Goal: Register for event/course

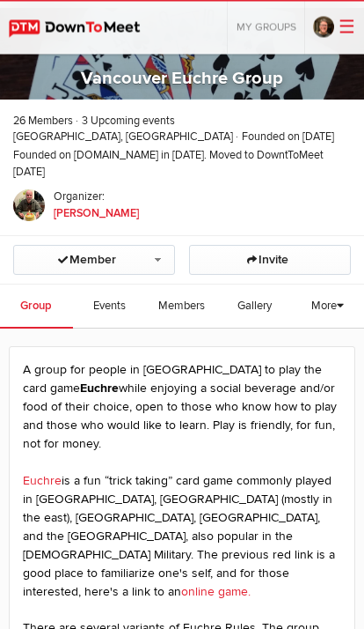
scroll to position [50, 0]
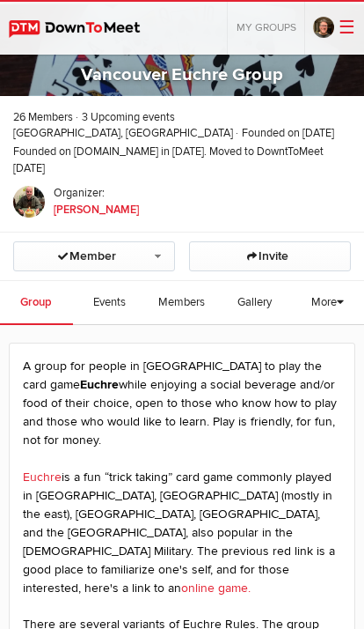
click at [114, 299] on span "Events" at bounding box center [109, 302] width 33 height 14
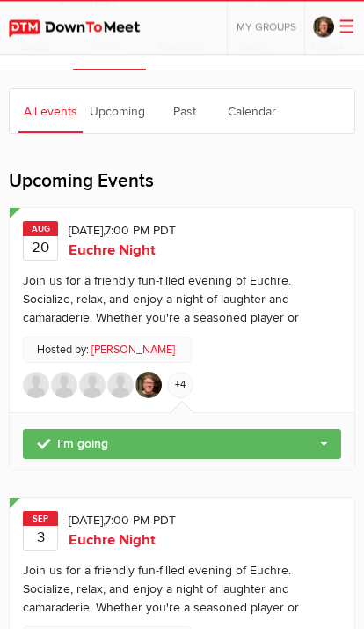
scroll to position [306, 0]
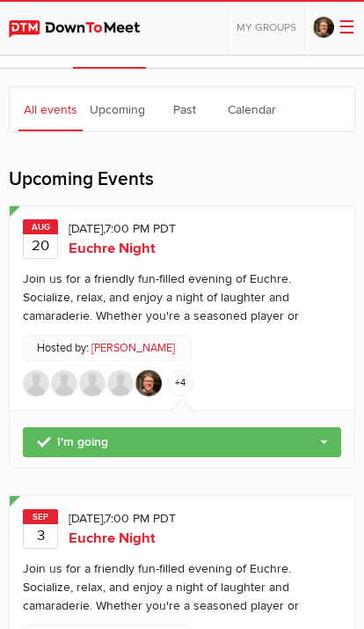
click at [125, 261] on sp-text-read-more "Join us for a friendly fun-filled evening of Euchre. Socialize, relax, and enjo…" at bounding box center [182, 293] width 319 height 65
click at [136, 240] on span "Euchre Night" at bounding box center [112, 248] width 87 height 18
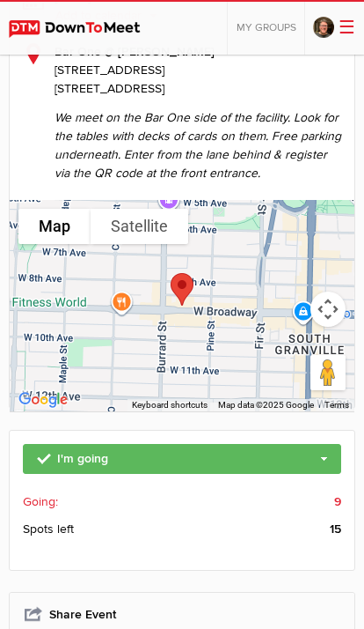
scroll to position [371, 0]
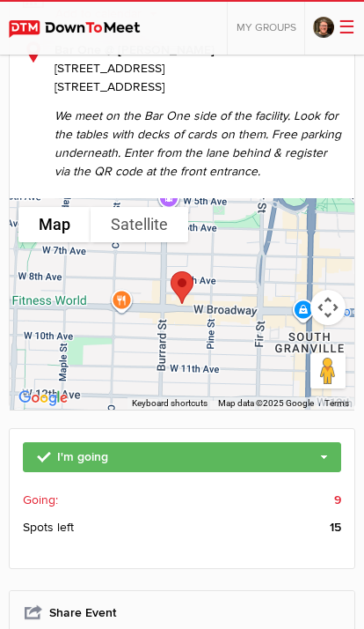
click at [53, 491] on span "Going:" at bounding box center [40, 499] width 35 height 18
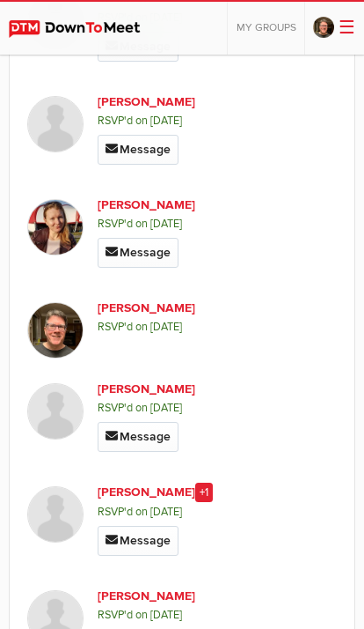
scroll to position [572, 0]
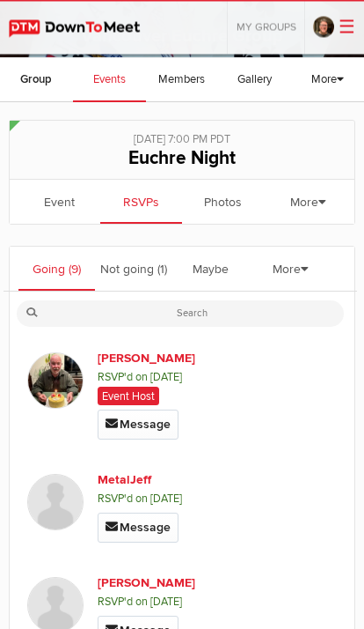
click at [136, 268] on link "Not going (1)" at bounding box center [133, 269] width 77 height 44
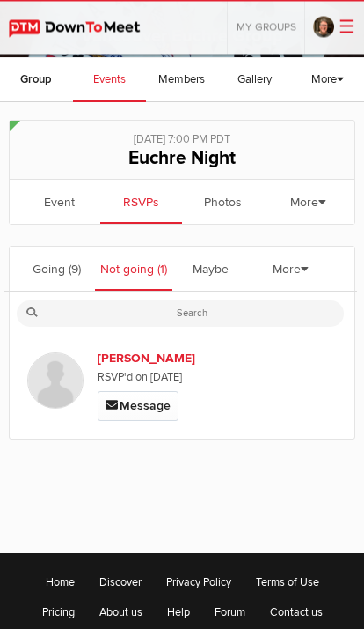
scroll to position [89, 0]
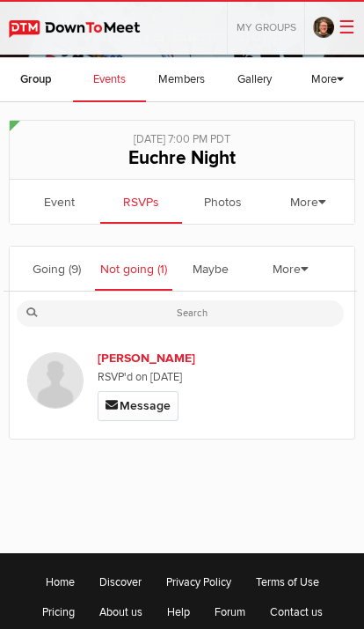
click at [62, 268] on link "Going (9)" at bounding box center [56, 268] width 77 height 44
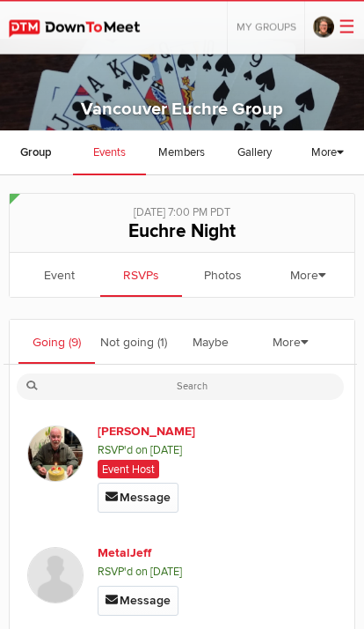
scroll to position [0, 0]
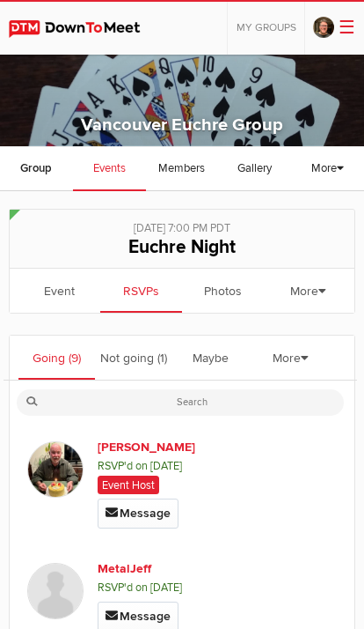
click at [51, 293] on link "Event" at bounding box center [59, 290] width 82 height 44
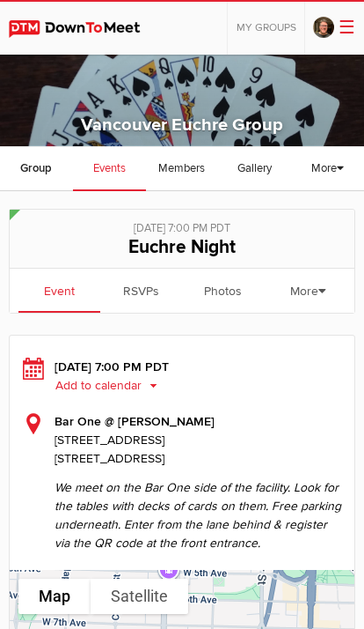
click at [116, 169] on span "Events" at bounding box center [109, 168] width 33 height 14
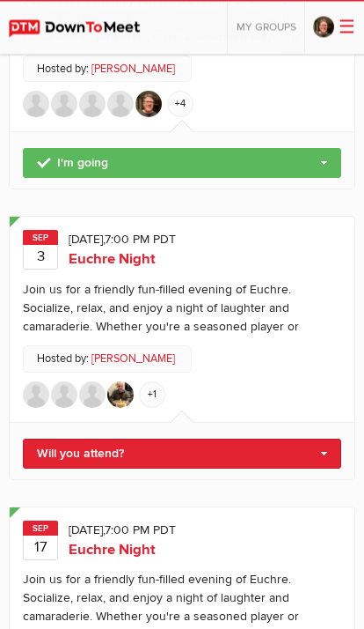
scroll to position [595, 0]
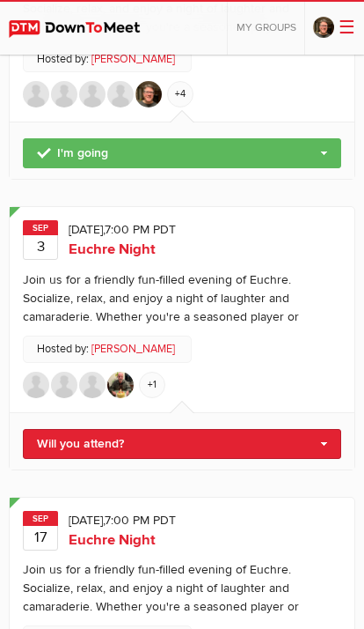
click at [321, 444] on link "Will you attend?" at bounding box center [182, 444] width 319 height 30
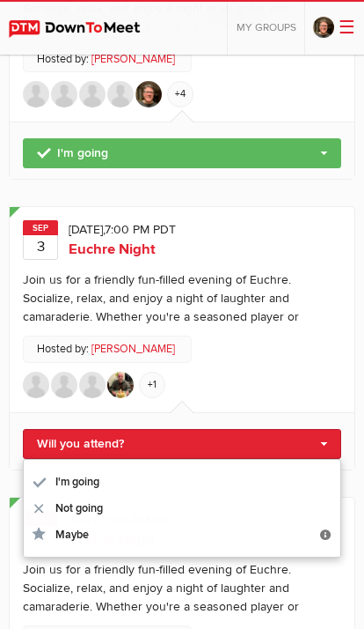
click at [94, 471] on link "I'm going" at bounding box center [182, 481] width 317 height 26
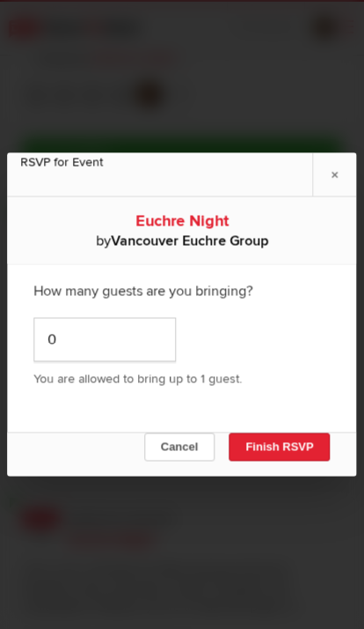
click at [283, 461] on button "Finish RSVP" at bounding box center [279, 447] width 101 height 28
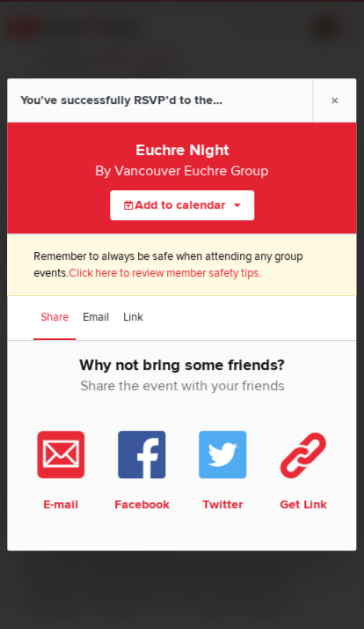
click at [325, 121] on link "×" at bounding box center [335, 99] width 44 height 43
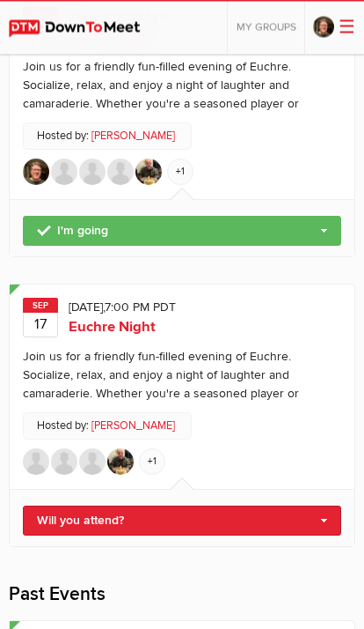
scroll to position [808, 0]
click at [327, 513] on link "Will you attend?" at bounding box center [182, 520] width 319 height 30
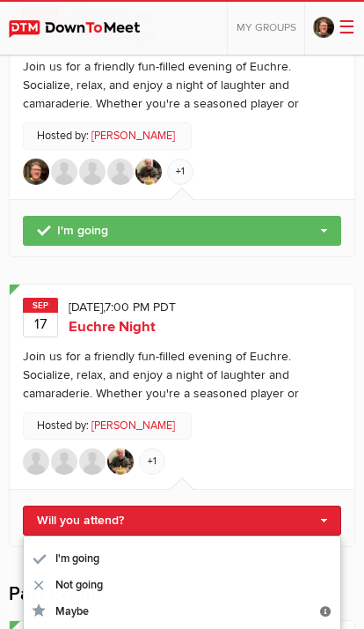
click at [100, 547] on link "I'm going" at bounding box center [182, 558] width 317 height 26
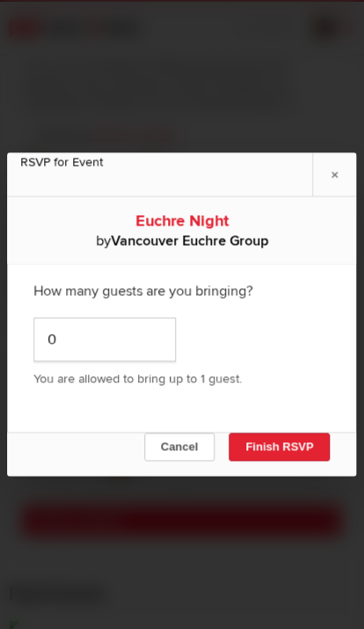
click at [299, 461] on button "Finish RSVP" at bounding box center [279, 447] width 101 height 28
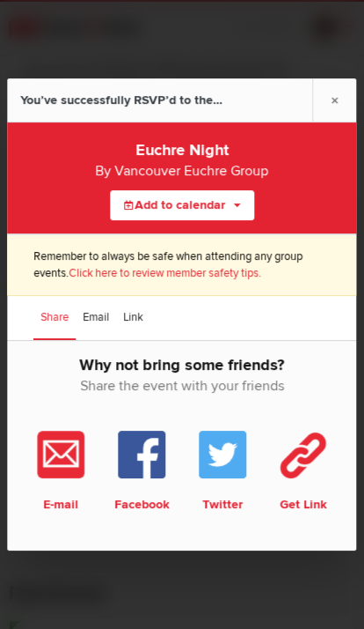
click at [337, 121] on link "×" at bounding box center [335, 99] width 44 height 43
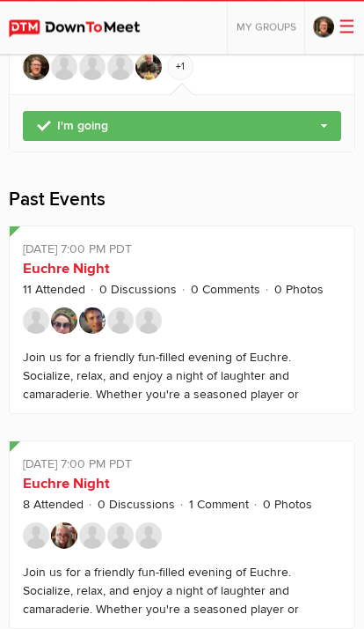
scroll to position [1203, 0]
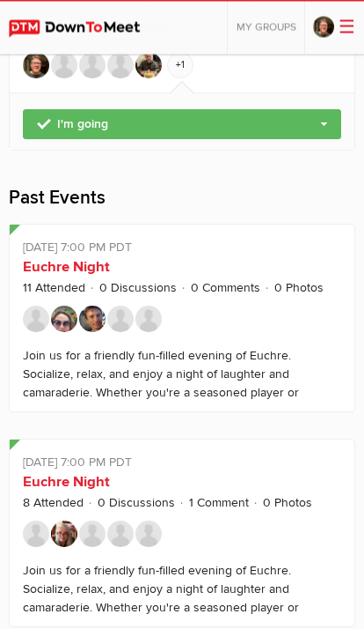
click at [67, 261] on link "Euchre Night" at bounding box center [66, 268] width 87 height 18
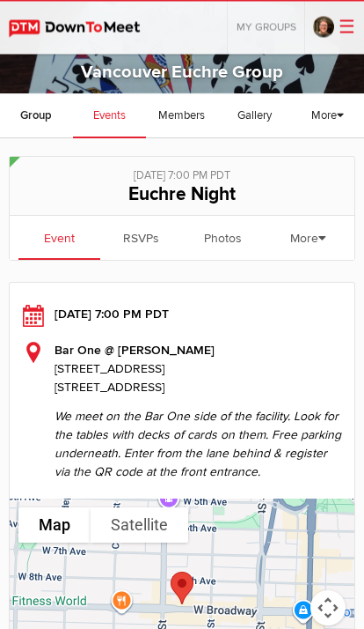
scroll to position [41, 0]
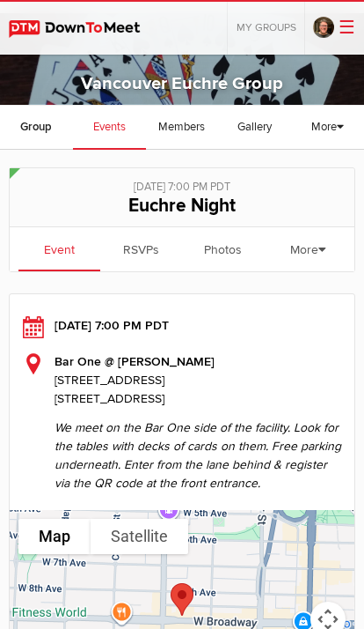
click at [189, 326] on div "[DATE] 7:00 PM PDT Add to calendar Add to calendar" at bounding box center [182, 325] width 319 height 18
click at [136, 361] on b "Bar One @ [PERSON_NAME]" at bounding box center [135, 361] width 160 height 15
click at [314, 251] on link "More" at bounding box center [309, 250] width 82 height 47
click at [150, 328] on div "[DATE] 7:00 PM PDT Add to calendar Add to calendar" at bounding box center [182, 325] width 319 height 18
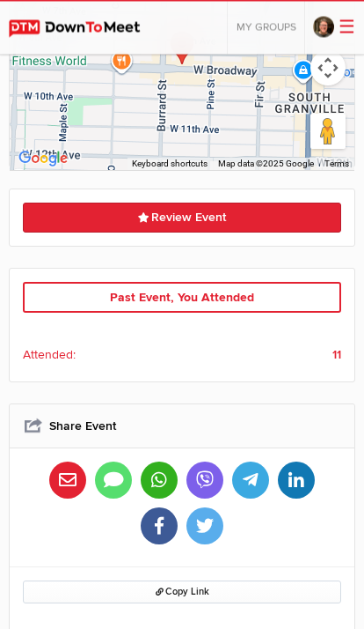
click at [55, 353] on span "Attended:" at bounding box center [49, 355] width 53 height 18
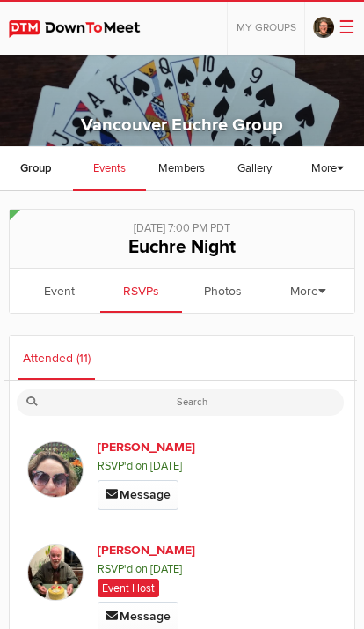
click at [59, 287] on link "Event" at bounding box center [59, 290] width 82 height 44
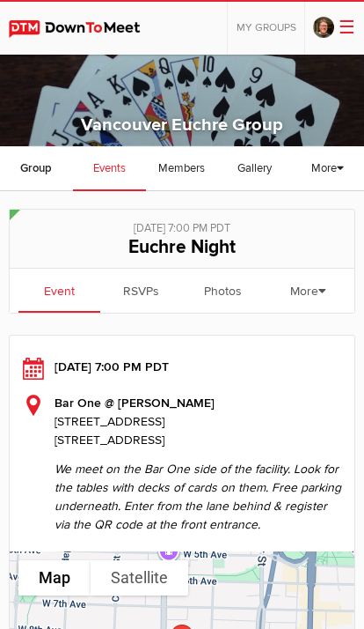
click at [121, 172] on span "Events" at bounding box center [109, 168] width 33 height 14
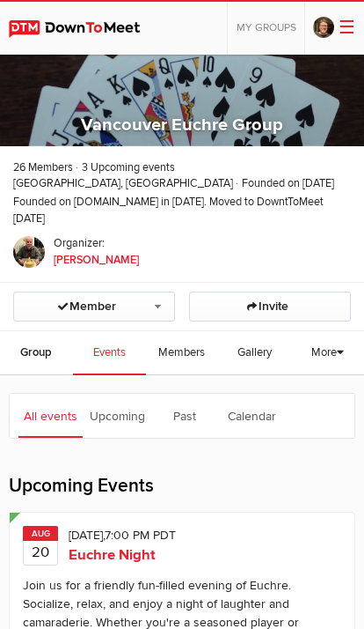
click at [344, 347] on icon at bounding box center [340, 351] width 7 height 11
